Goal: Task Accomplishment & Management: Complete application form

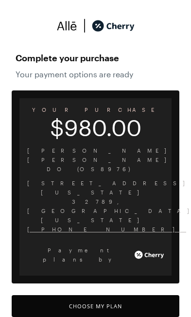
click at [134, 295] on button "Choose My Plan" at bounding box center [96, 306] width 168 height 22
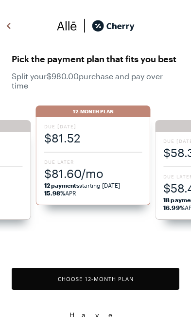
click at [110, 151] on div "Due [DATE] $81.52 Due Later $81.60/mo 12 payments starting [DATE] 15.98% APR" at bounding box center [93, 161] width 115 height 88
click at [101, 155] on div "Due [DATE] $81.52 Due Later $81.60/mo 12 payments starting [DATE] 15.98% APR" at bounding box center [93, 161] width 115 height 88
click at [149, 277] on button "Choose 12 -Month Plan" at bounding box center [96, 279] width 168 height 22
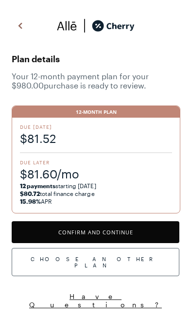
click at [147, 235] on button "Confirm and Continue" at bounding box center [96, 232] width 168 height 22
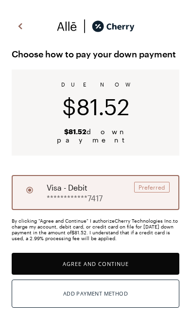
click at [162, 253] on button "Agree and Continue" at bounding box center [96, 264] width 168 height 22
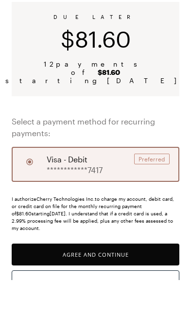
scroll to position [46, 0]
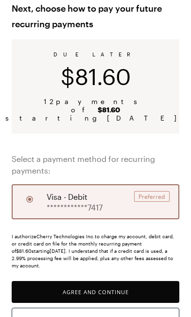
click at [127, 281] on button "Agree and Continue" at bounding box center [96, 292] width 168 height 22
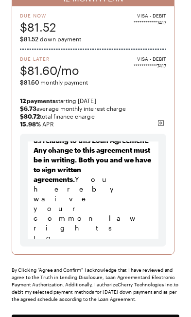
scroll to position [12486, 0]
